Goal: Check status: Check status

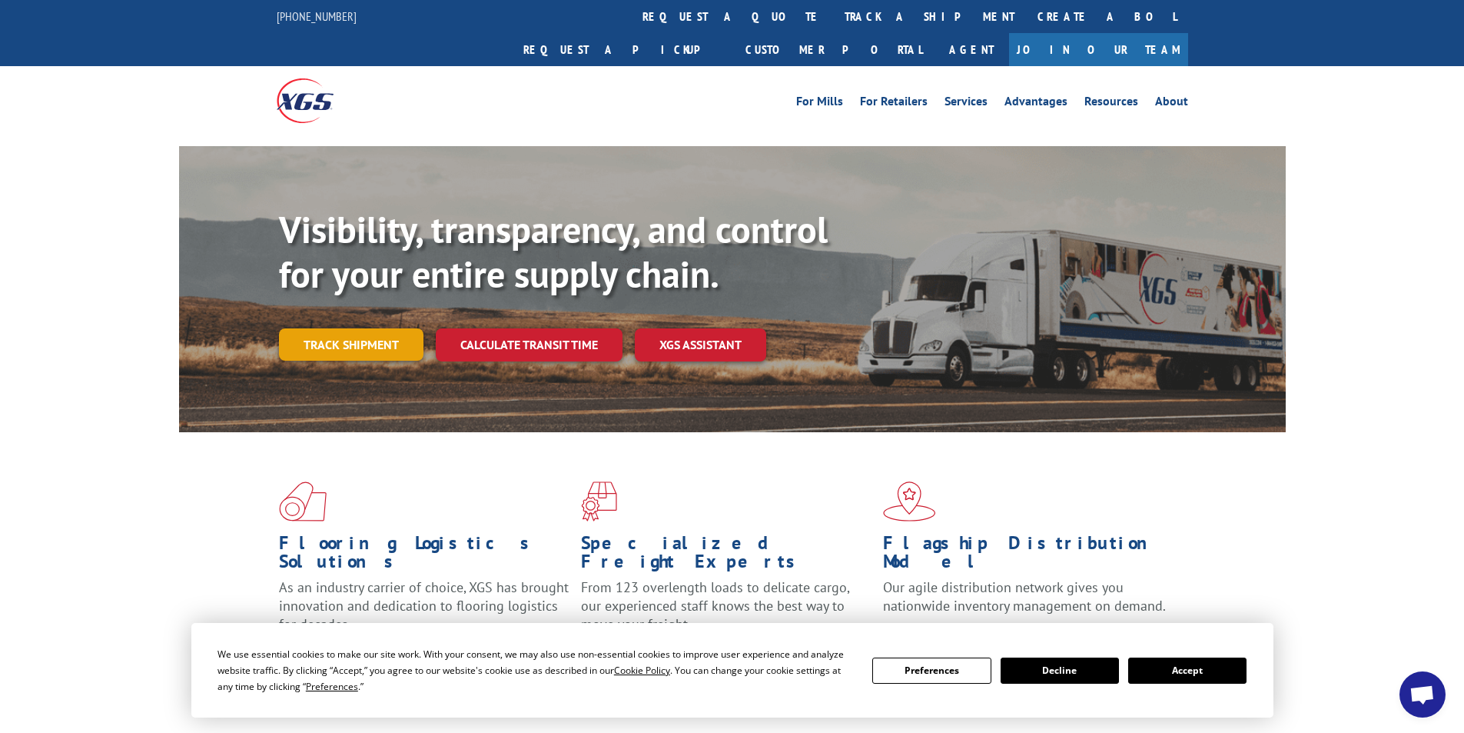
click at [337, 328] on link "Track shipment" at bounding box center [351, 344] width 145 height 32
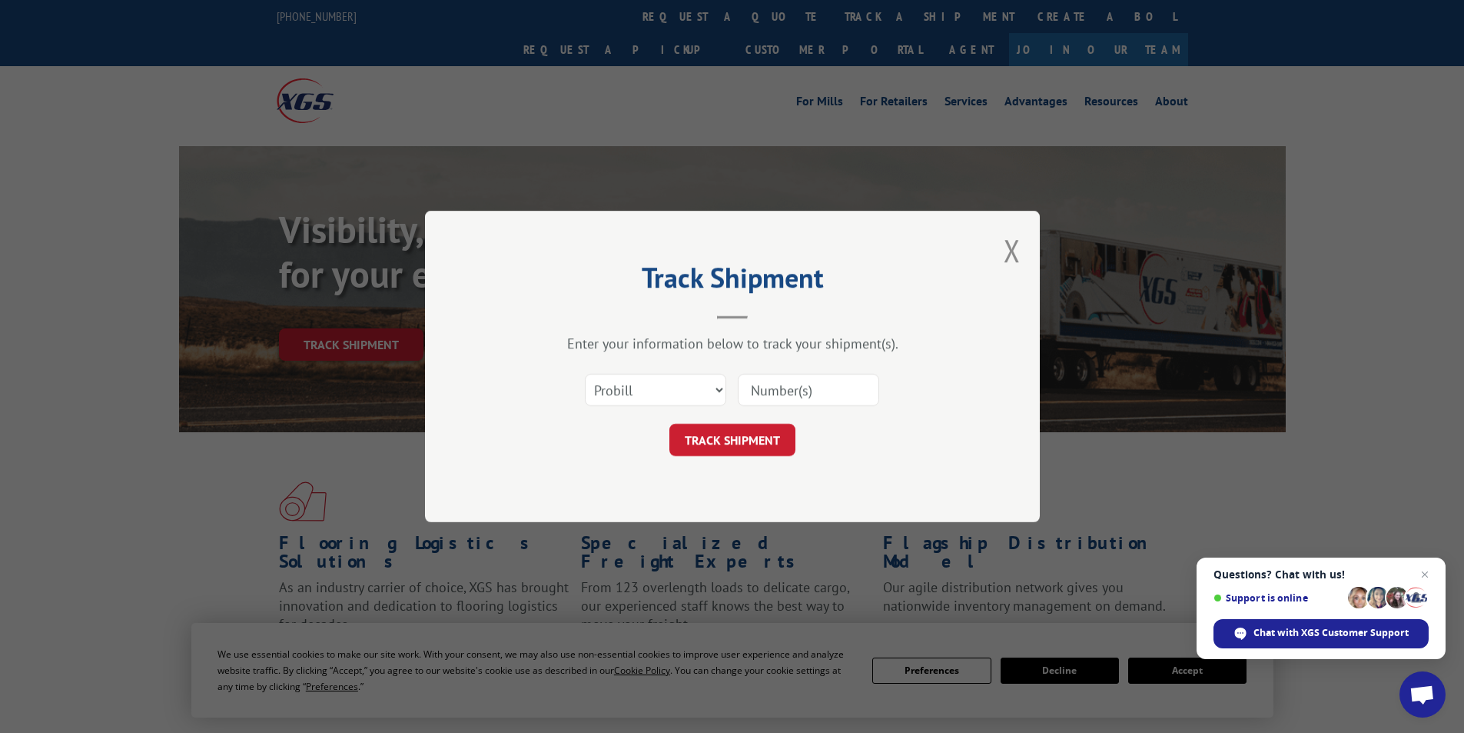
click at [782, 394] on input at bounding box center [808, 390] width 141 height 32
paste input "17095607"
type input "17095607"
click at [724, 435] on button "TRACK SHIPMENT" at bounding box center [733, 440] width 126 height 32
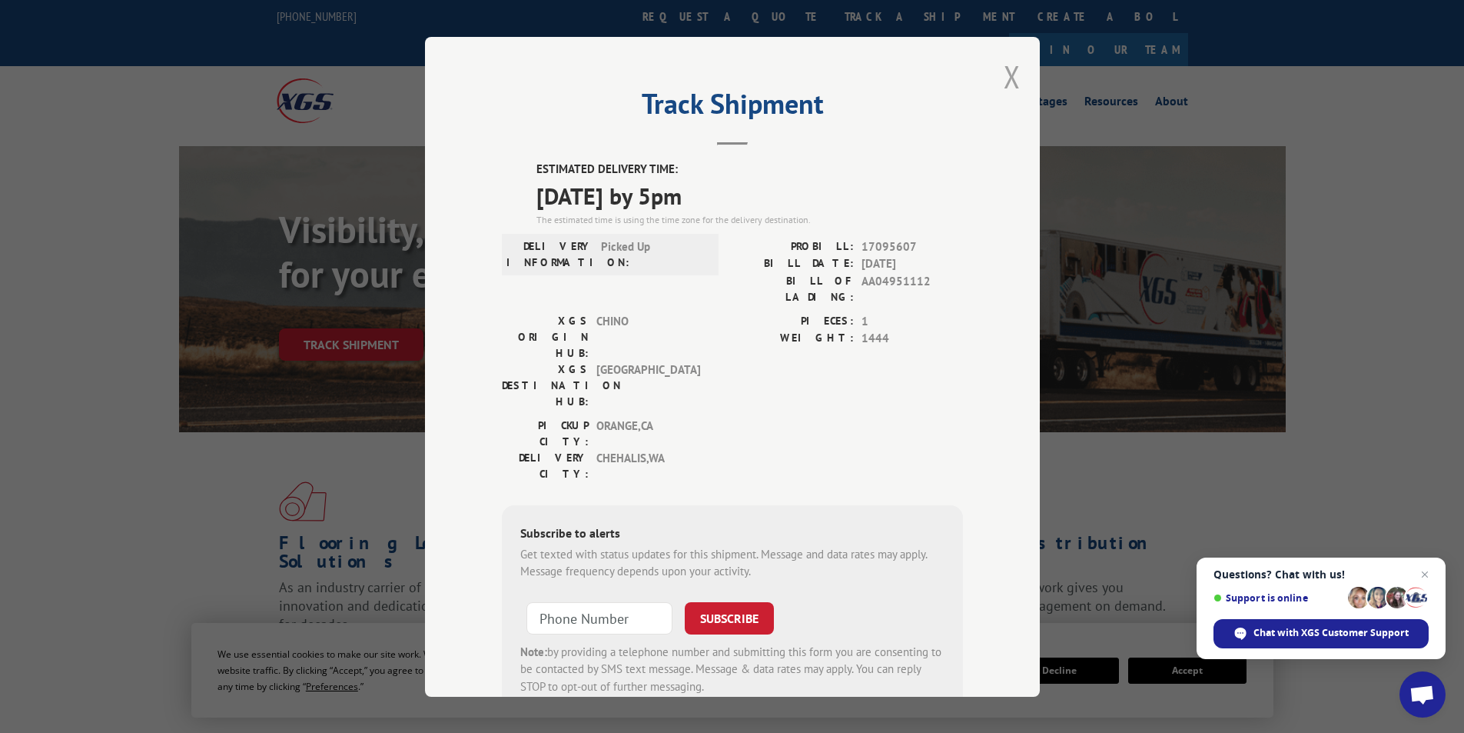
click at [1004, 82] on button "Close modal" at bounding box center [1012, 76] width 17 height 41
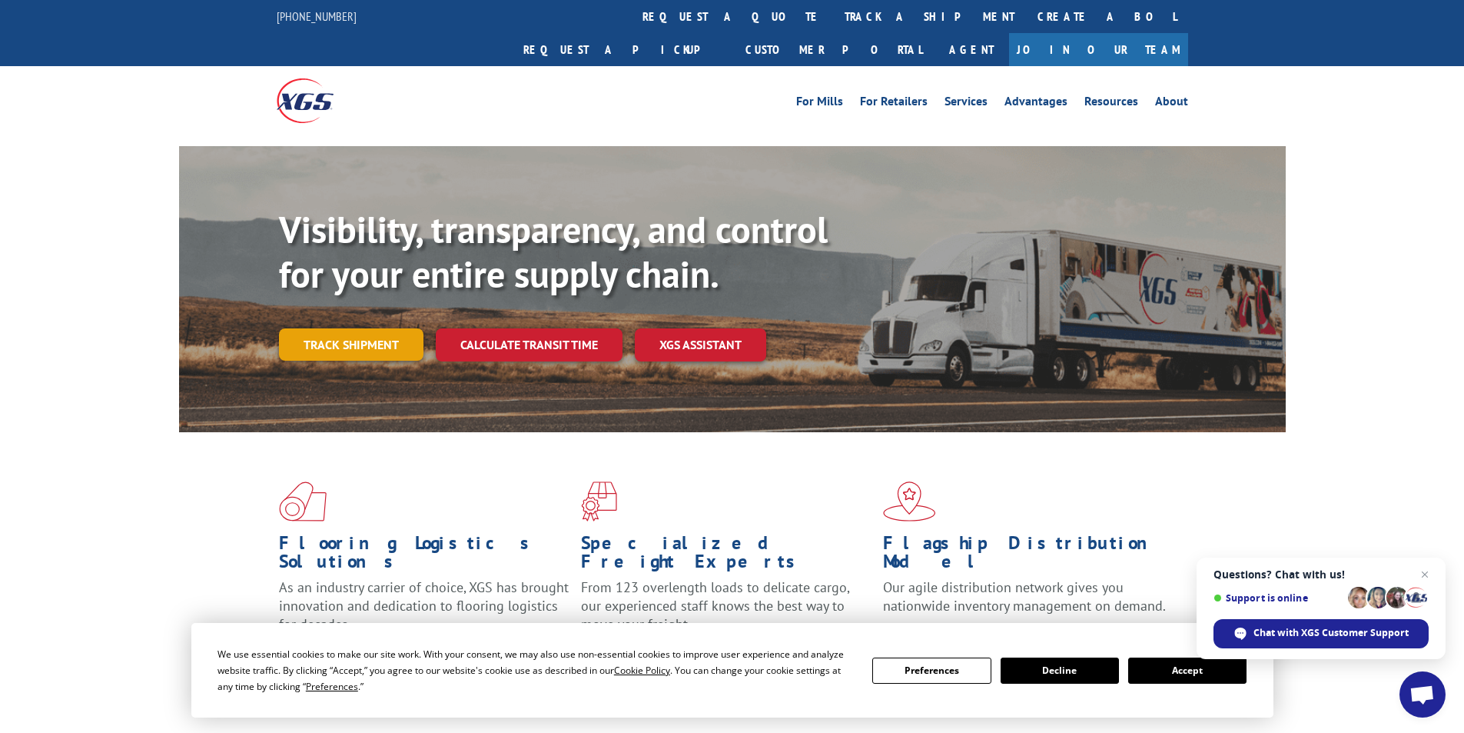
click at [344, 328] on link "Track shipment" at bounding box center [351, 344] width 145 height 32
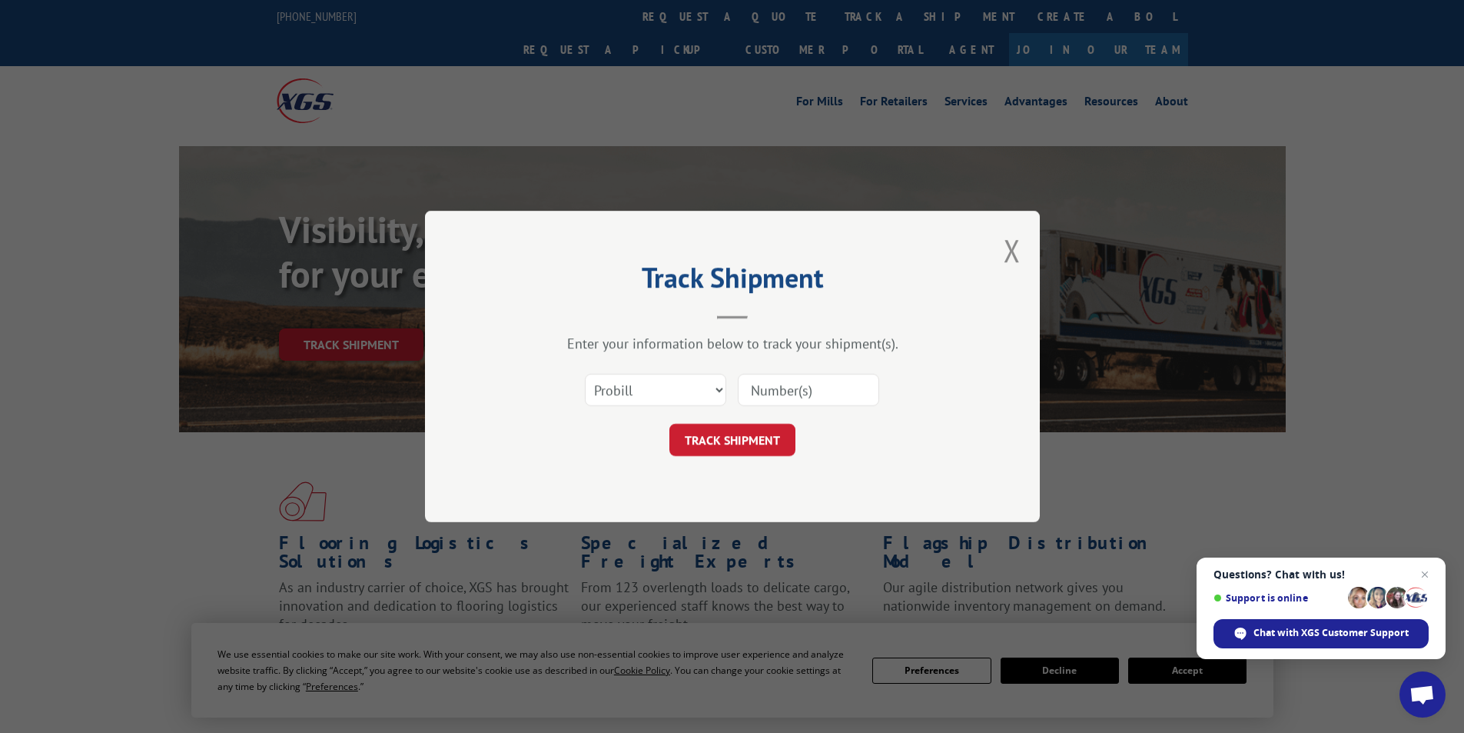
click at [807, 390] on input at bounding box center [808, 390] width 141 height 32
paste input "17095488"
type input "17095488"
click at [722, 442] on button "TRACK SHIPMENT" at bounding box center [733, 440] width 126 height 32
